Goal: Information Seeking & Learning: Learn about a topic

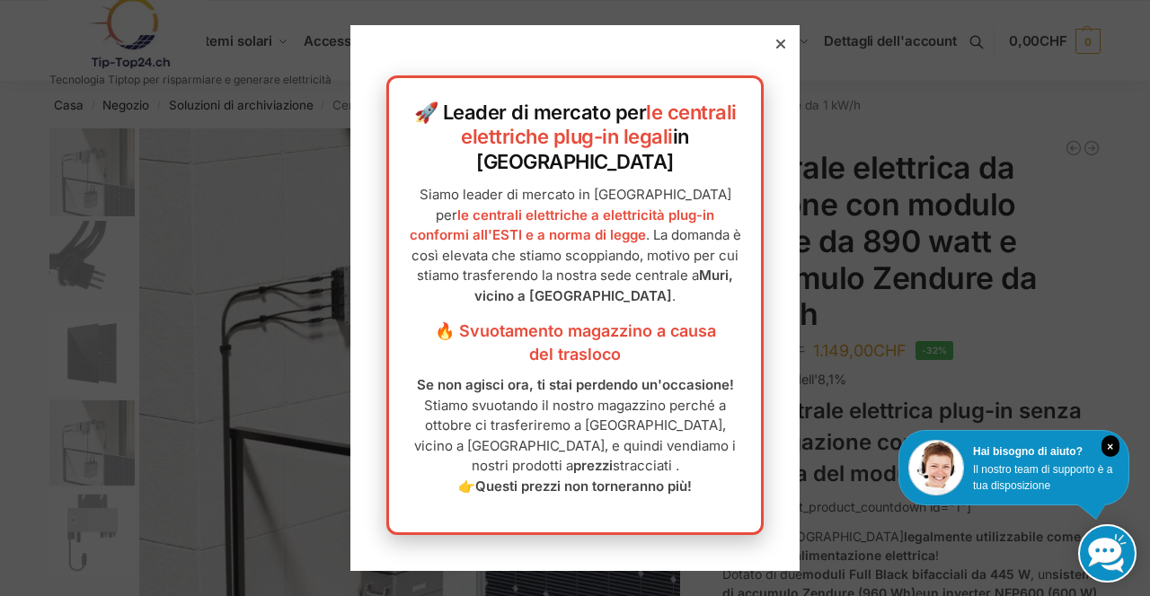
click at [674, 292] on p "Siamo leader di mercato in Svizzera per le centrali elettriche a elettricità pl…" at bounding box center [575, 245] width 336 height 121
click at [941, 153] on div at bounding box center [575, 298] width 1150 height 596
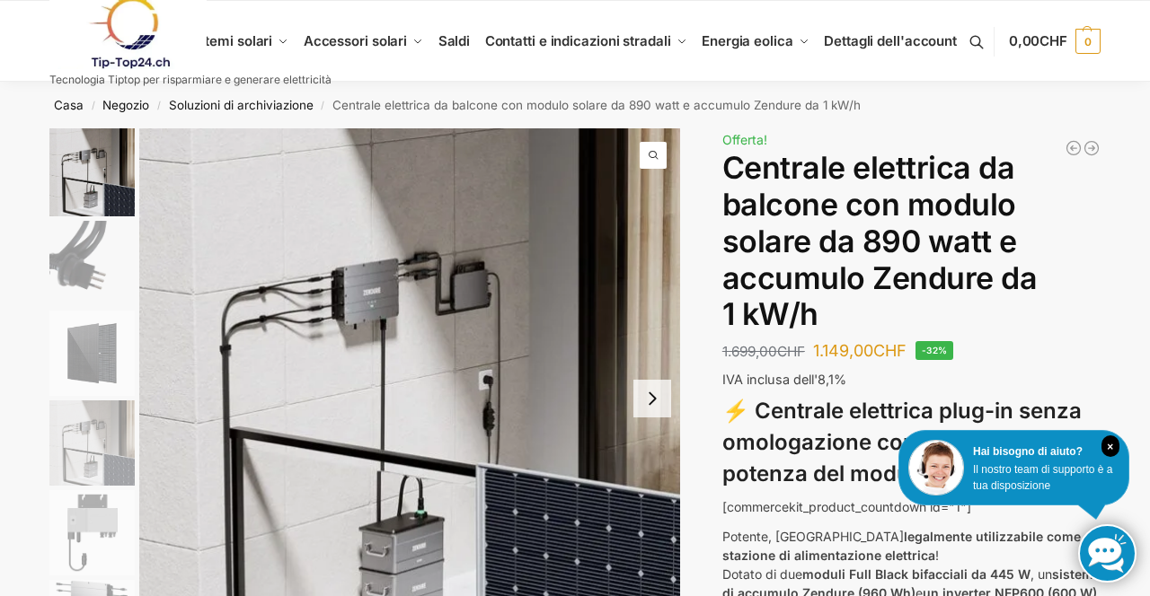
click at [898, 172] on font "Centrale elettrica da balcone con modulo solare da 890 watt e accumulo Zendure …" at bounding box center [879, 240] width 315 height 183
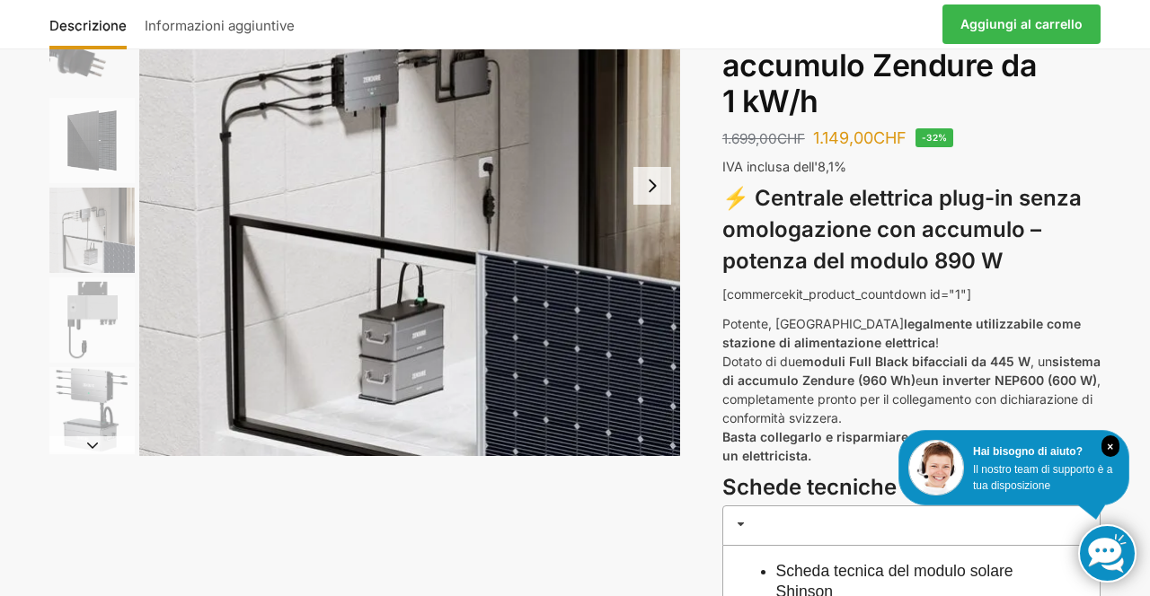
scroll to position [215, 0]
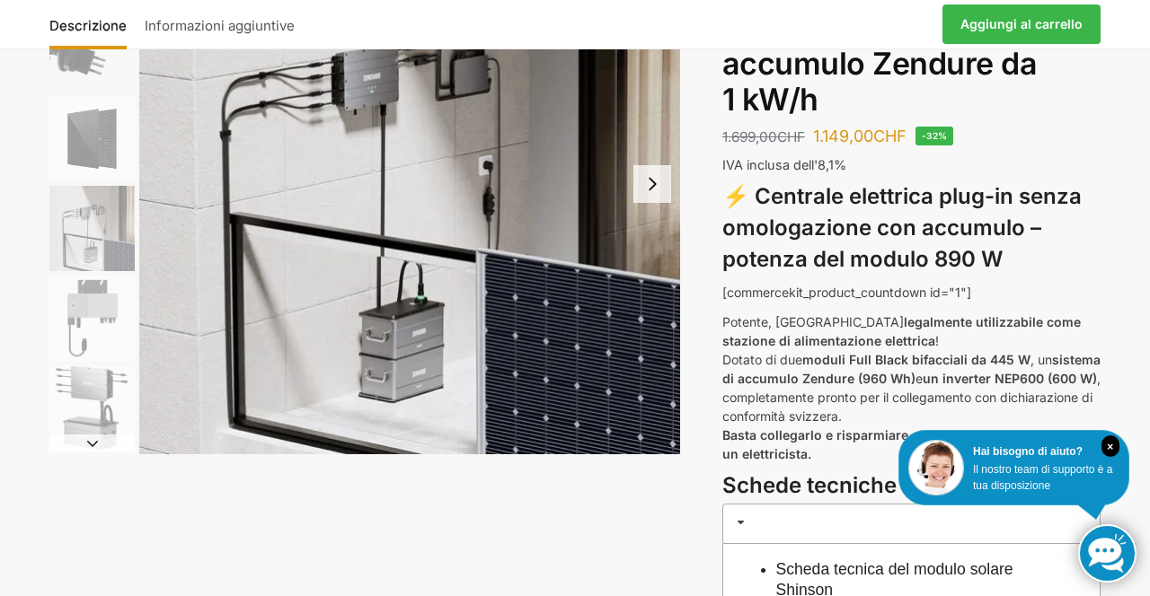
click at [106, 395] on img "6 / 6" at bounding box center [91, 408] width 85 height 85
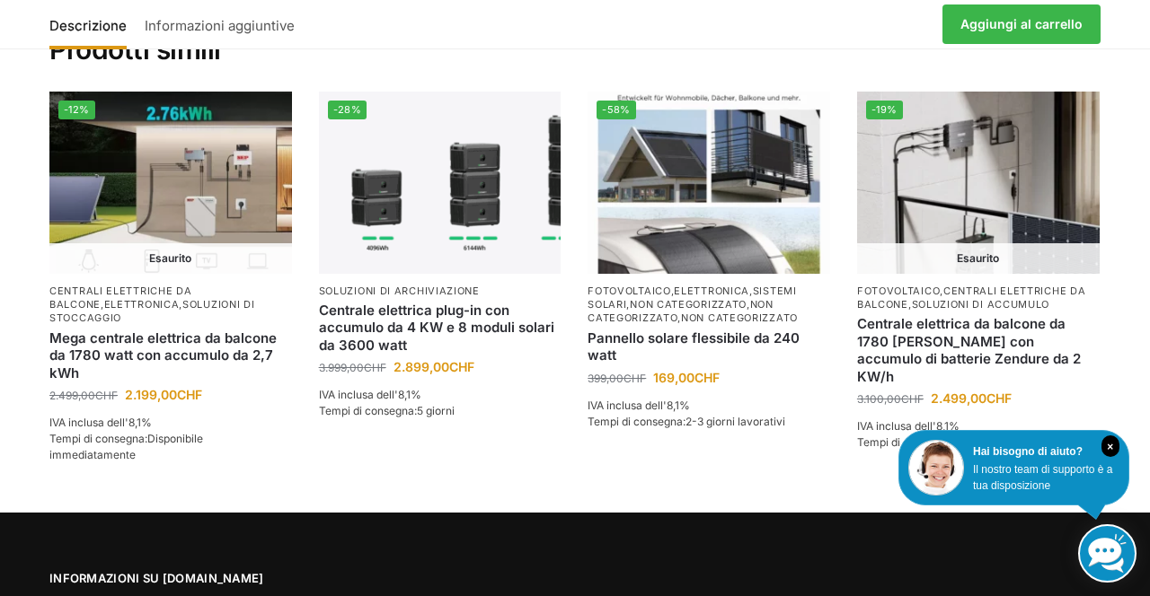
scroll to position [2359, 0]
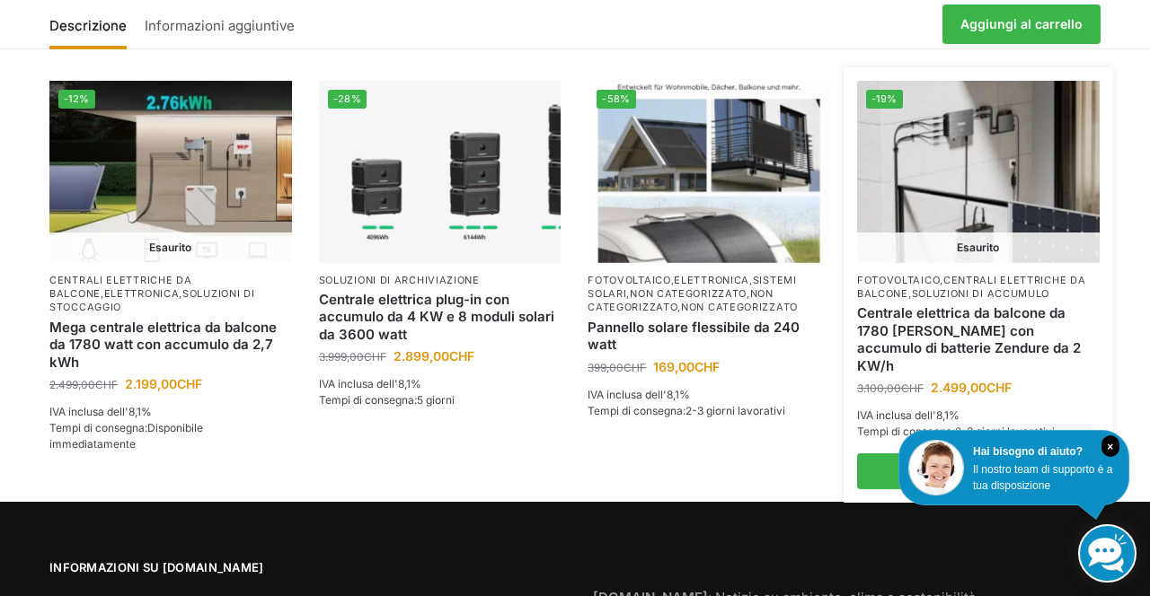
click at [977, 194] on img at bounding box center [978, 171] width 243 height 181
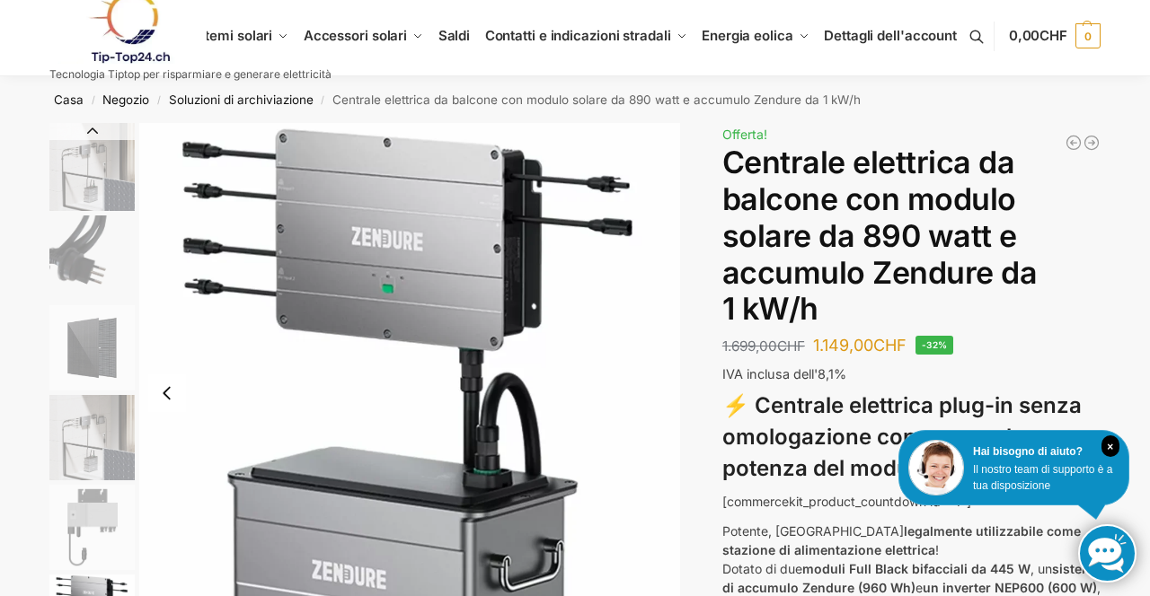
scroll to position [0, 0]
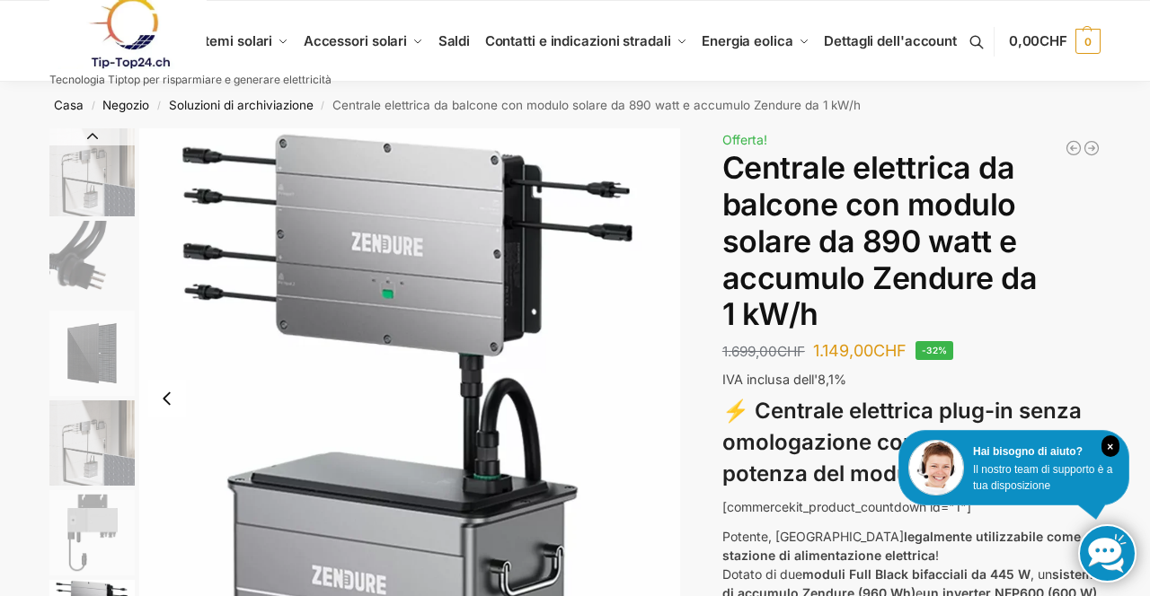
click at [262, 56] on link at bounding box center [190, 32] width 282 height 73
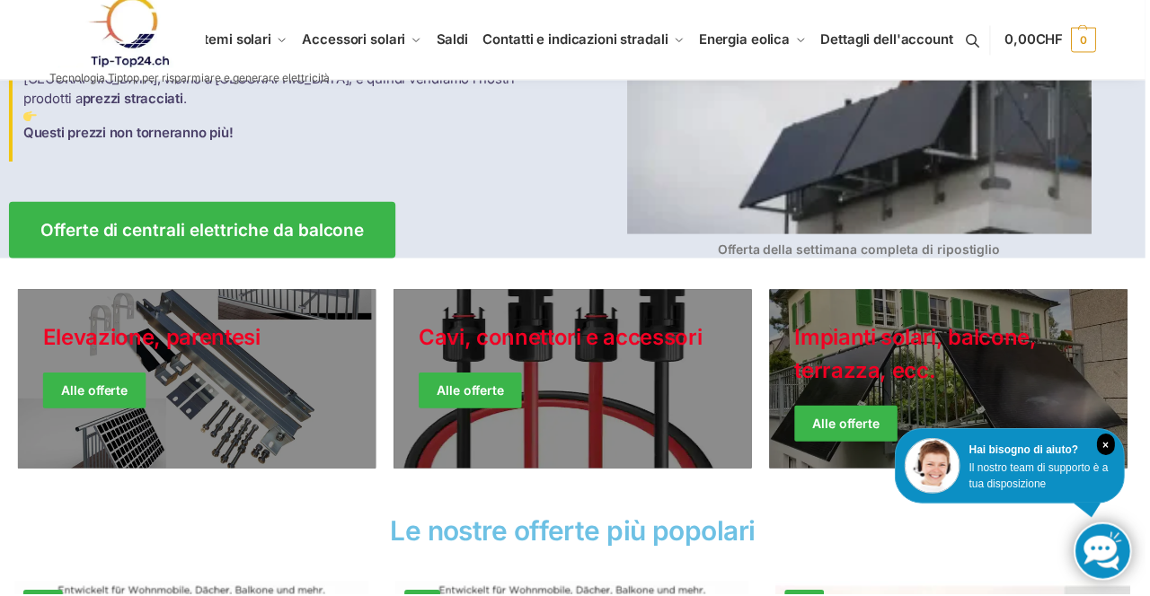
scroll to position [284, 0]
click at [1056, 390] on link "Giacche invernali" at bounding box center [951, 381] width 359 height 180
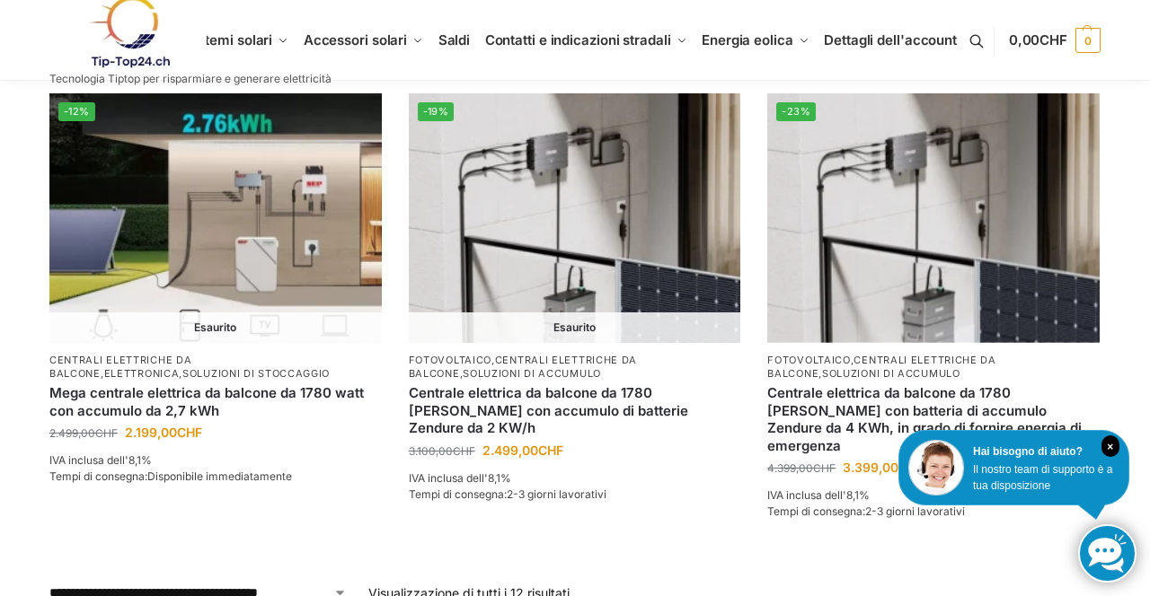
scroll to position [1689, 0]
